Goal: Use online tool/utility: Utilize a website feature to perform a specific function

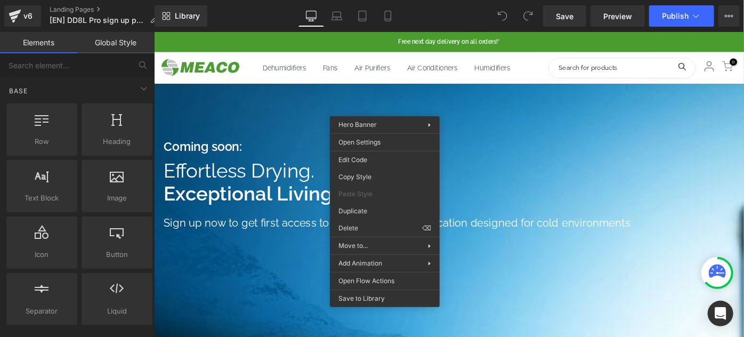
drag, startPoint x: 185, startPoint y: 186, endPoint x: 178, endPoint y: 189, distance: 8.1
click at [178, 189] on span "Coming soon: Heading Effortless Drying. Exceptional Living. Heading Sign up now…" at bounding box center [475, 203] width 645 height 108
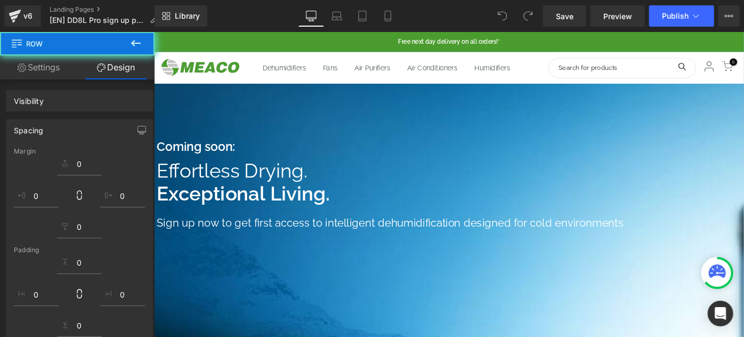
click at [160, 192] on span "Coming soon: Heading Effortless Drying. Exceptional Living. Heading Sign up now…" at bounding box center [475, 203] width 645 height 108
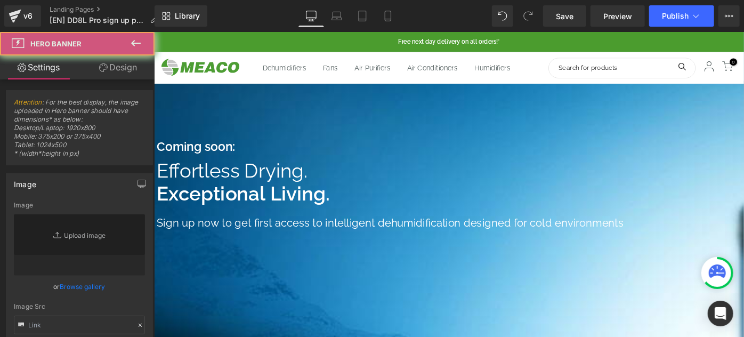
type input "[URL][DOMAIN_NAME]"
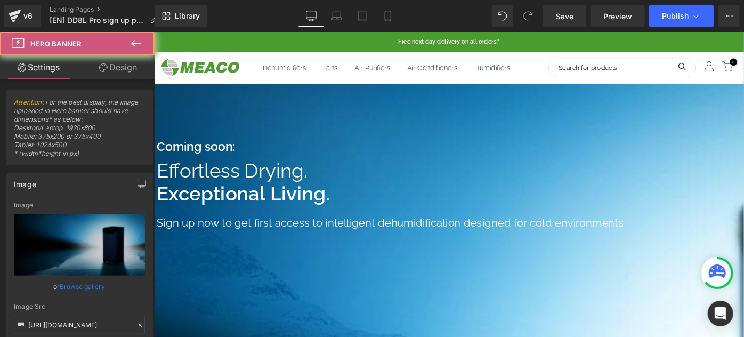
click at [169, 189] on span "Coming soon: Heading Effortless Drying. Exceptional Living. Heading Sign up now…" at bounding box center [475, 203] width 645 height 108
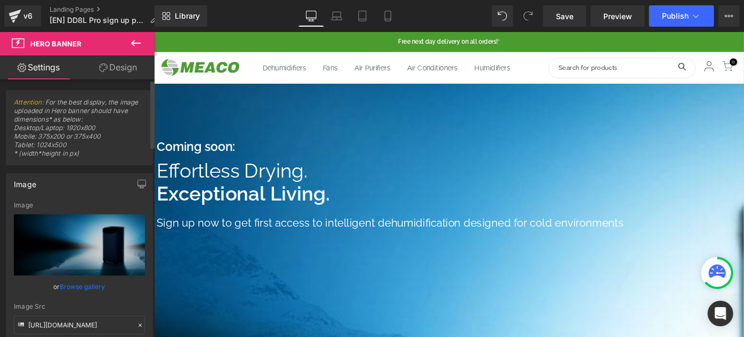
click at [76, 285] on link "Browse gallery" at bounding box center [82, 286] width 45 height 19
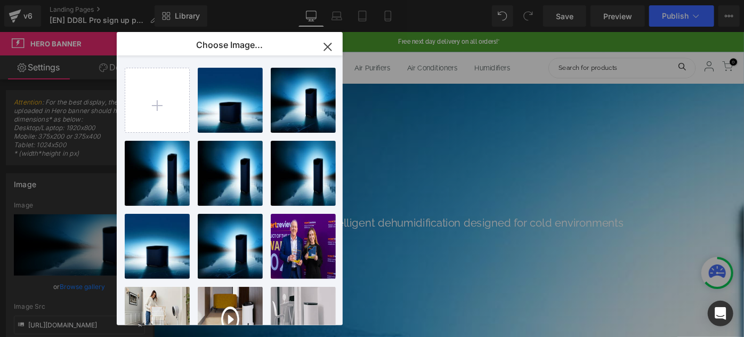
drag, startPoint x: 332, startPoint y: 48, endPoint x: 194, endPoint y: 18, distance: 141.3
click at [332, 48] on icon "button" at bounding box center [327, 46] width 17 height 17
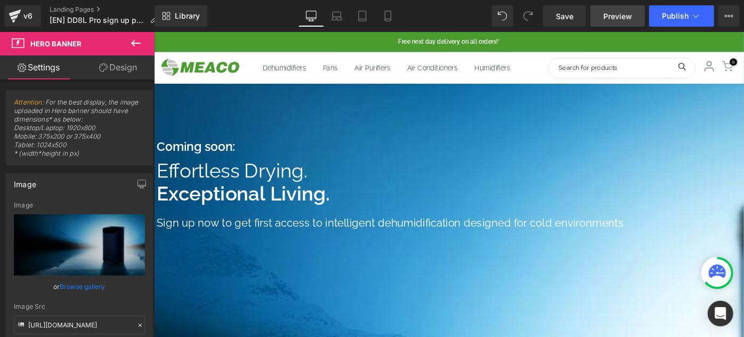
click at [622, 18] on span "Preview" at bounding box center [617, 16] width 29 height 11
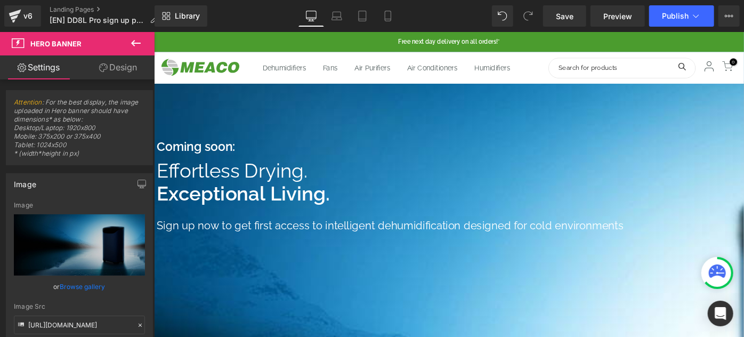
click at [341, 211] on strong "Exceptional Living." at bounding box center [251, 207] width 189 height 25
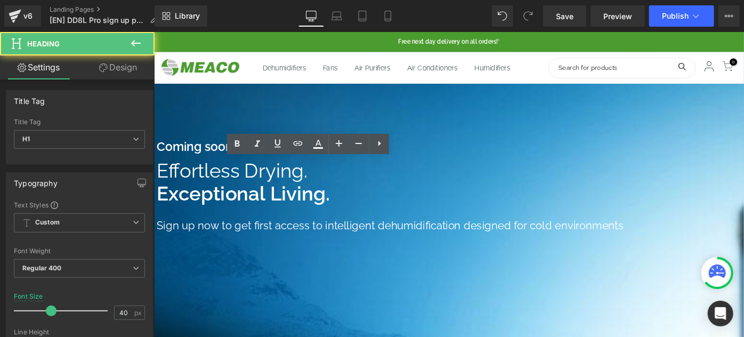
click at [344, 211] on strong "Exceptional Living." at bounding box center [251, 207] width 189 height 25
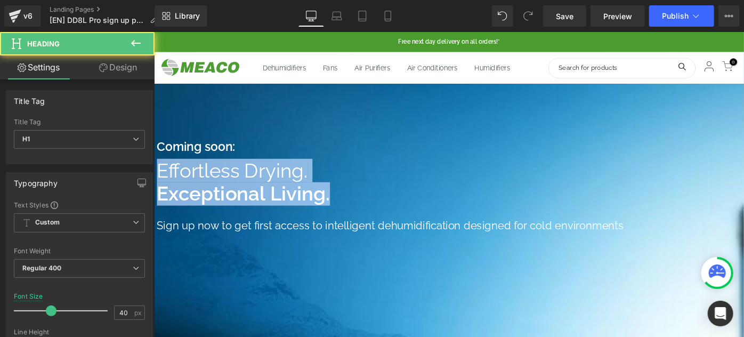
copy h1 "Effortless Drying. Exceptional Living."
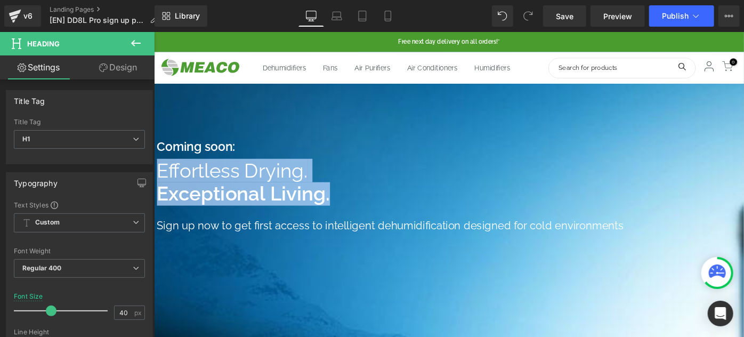
click at [291, 236] on h1 "Sign up now to get first access to intelligent dehumidification designed for co…" at bounding box center [427, 242] width 540 height 17
click at [270, 243] on h1 "Sign up now to get first access to intelligent dehumidification designed for co…" at bounding box center [427, 242] width 540 height 17
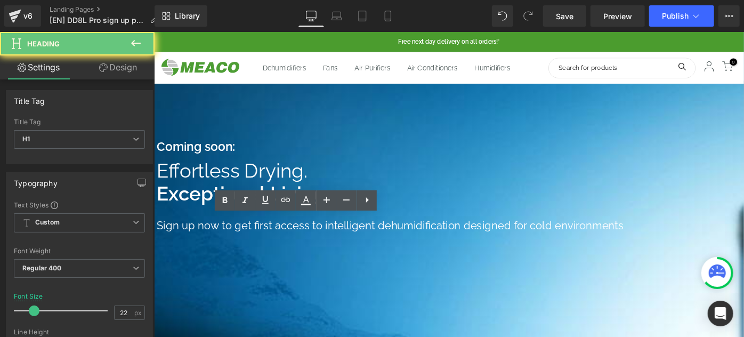
click at [270, 243] on h1 "Sign up now to get first access to intelligent dehumidification designed for co…" at bounding box center [427, 242] width 540 height 17
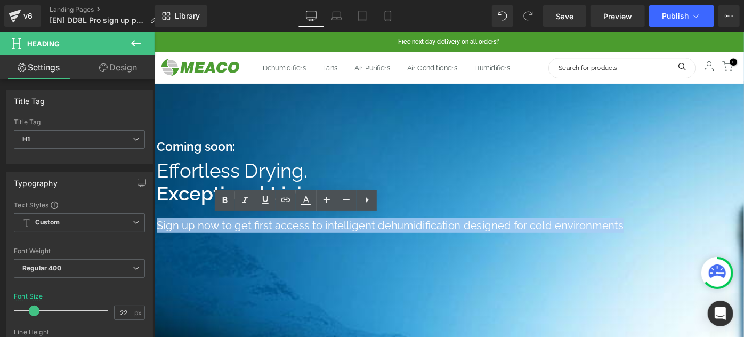
copy h1 "Sign up now to get first access to intelligent dehumidification designed for co…"
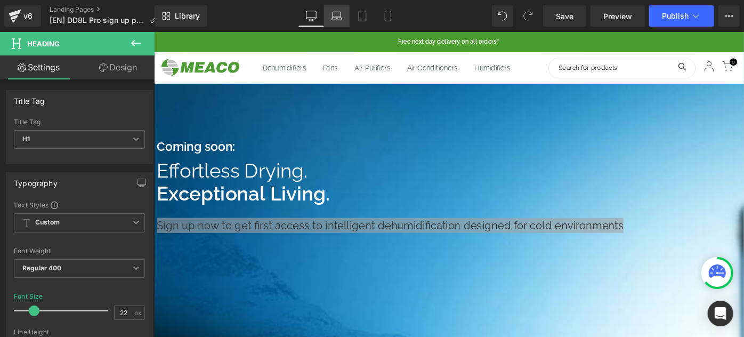
click at [333, 19] on icon at bounding box center [336, 16] width 11 height 11
type input "18"
type input "100"
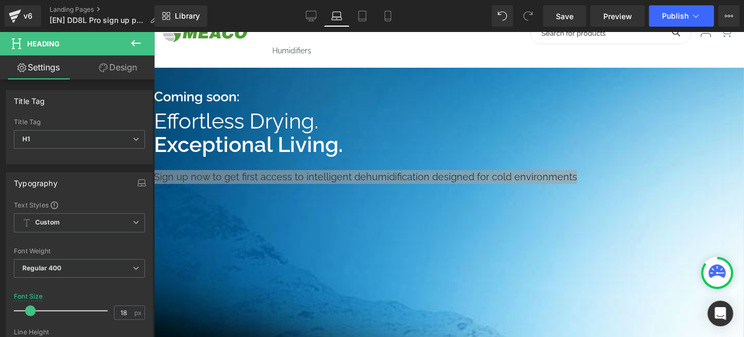
scroll to position [48, 0]
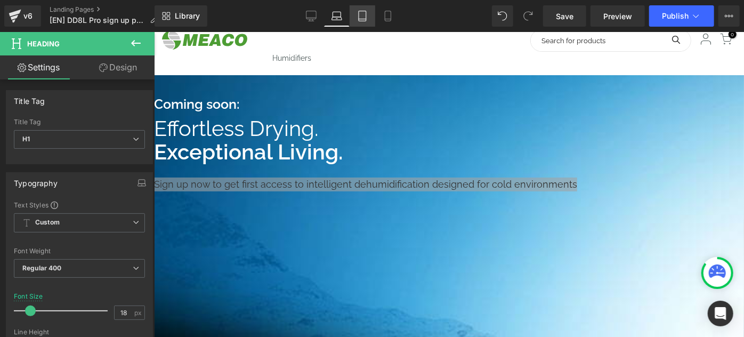
click at [362, 20] on icon at bounding box center [362, 16] width 11 height 11
type input "22"
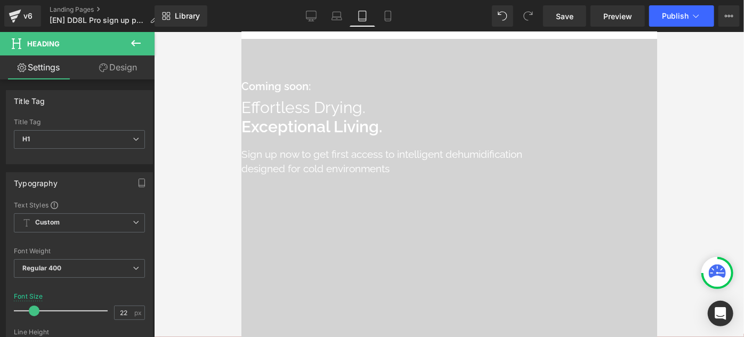
scroll to position [0, 0]
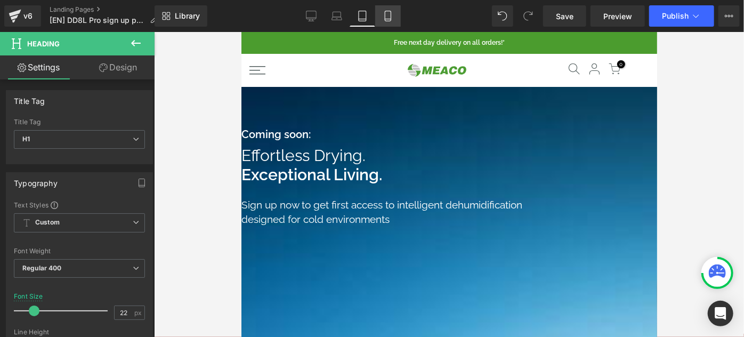
click at [384, 16] on icon at bounding box center [387, 16] width 11 height 11
type input "100"
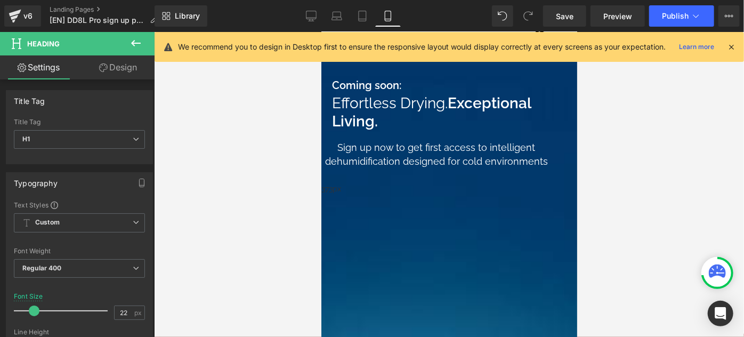
scroll to position [48, 0]
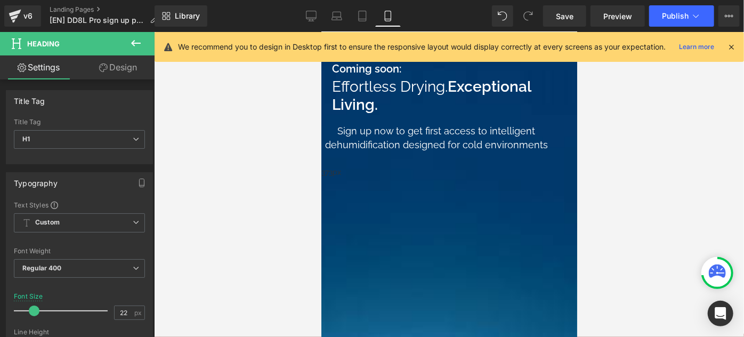
click at [743, 304] on html "You are previewing how the will restyle your page. You can not edit Elements in…" at bounding box center [372, 168] width 744 height 337
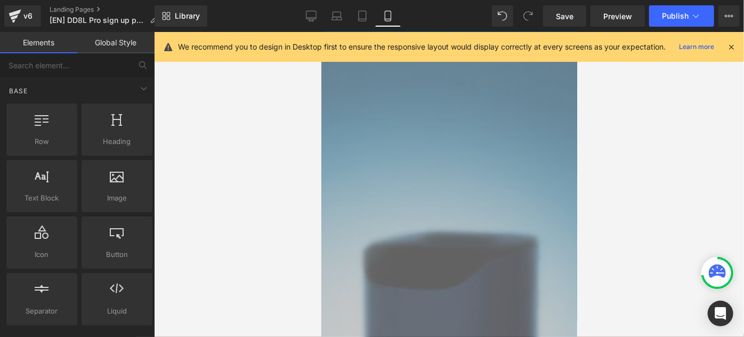
scroll to position [436, 0]
